Goal: Information Seeking & Learning: Find specific fact

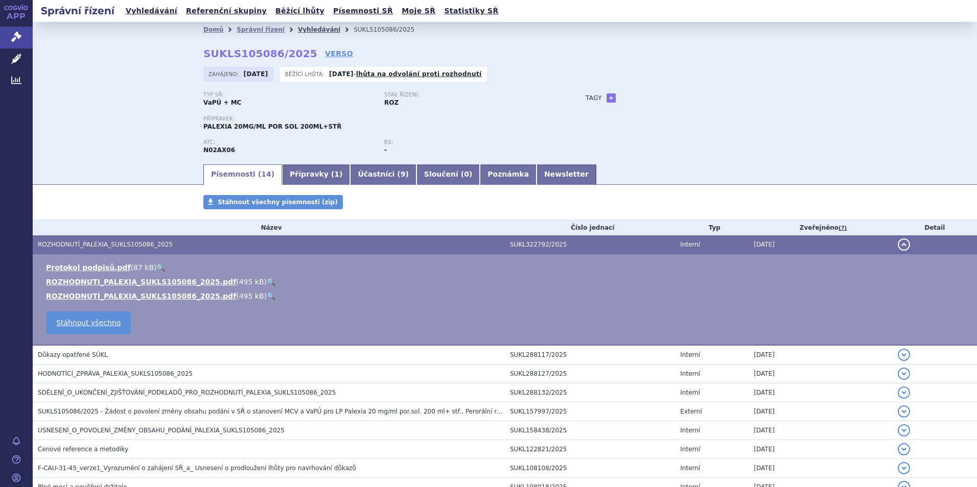
click at [298, 30] on link "Vyhledávání" at bounding box center [319, 29] width 42 height 7
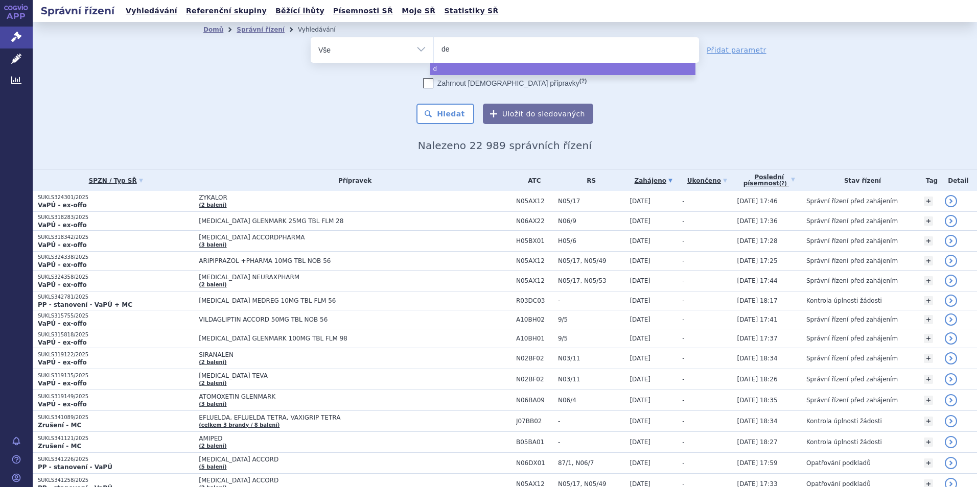
type input "den"
type input "denos"
type input "denosu"
type input "denosuma"
type input "[MEDICAL_DATA]"
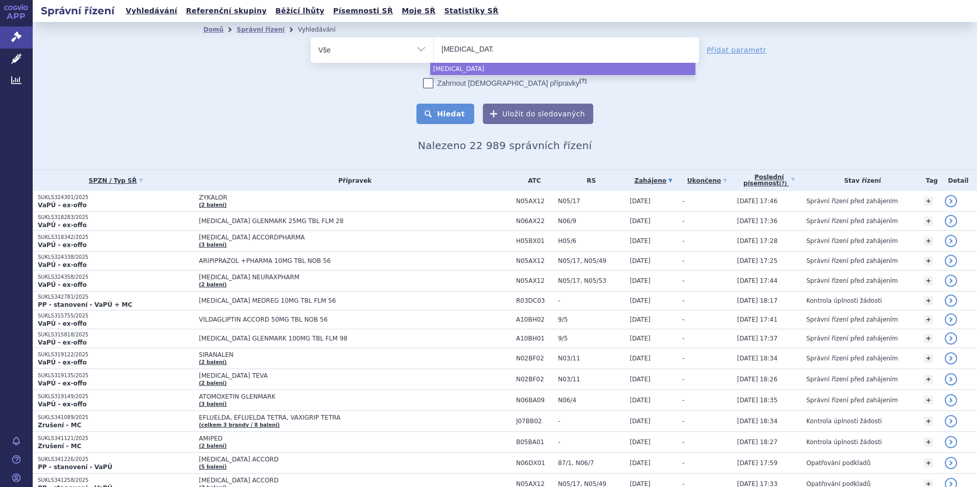
select select "[MEDICAL_DATA]"
click at [448, 109] on button "Hledat" at bounding box center [445, 114] width 58 height 20
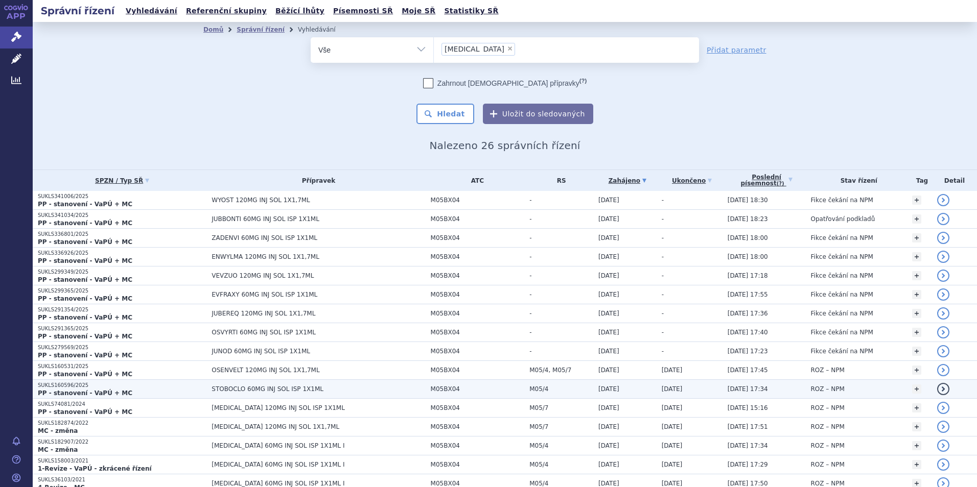
drag, startPoint x: 79, startPoint y: 170, endPoint x: 899, endPoint y: 394, distance: 850.4
click at [899, 394] on table "SPZN / Typ SŘ Přípravek ATC RS Zahájeno (?) Tag -" at bounding box center [505, 428] width 944 height 516
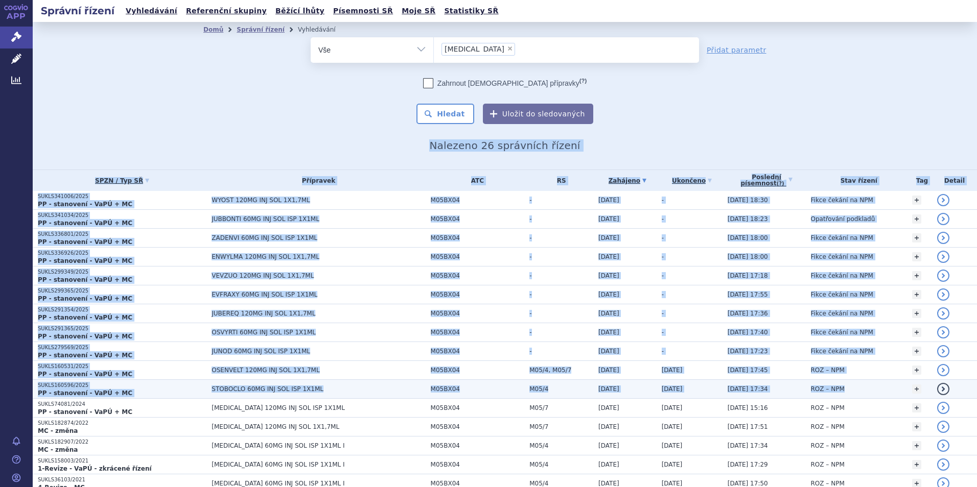
drag, startPoint x: 61, startPoint y: 157, endPoint x: 876, endPoint y: 387, distance: 846.6
click at [876, 387] on section "Domů Správní řízení Vyhledávání Vyhledávání ve správních řízeních odstranit Vše" at bounding box center [505, 375] width 944 height 706
copy section "Nalezeno 26 správních řízení SPZN / Typ SŘ Přípravek ATC RS Zahájeno Ukončeno P…"
drag, startPoint x: 68, startPoint y: 143, endPoint x: 852, endPoint y: 393, distance: 823.0
click at [852, 393] on section "Domů Správní řízení Vyhledávání Vyhledávání ve správních řízeních odstranit Vše" at bounding box center [505, 375] width 944 height 706
